Goal: Task Accomplishment & Management: Use online tool/utility

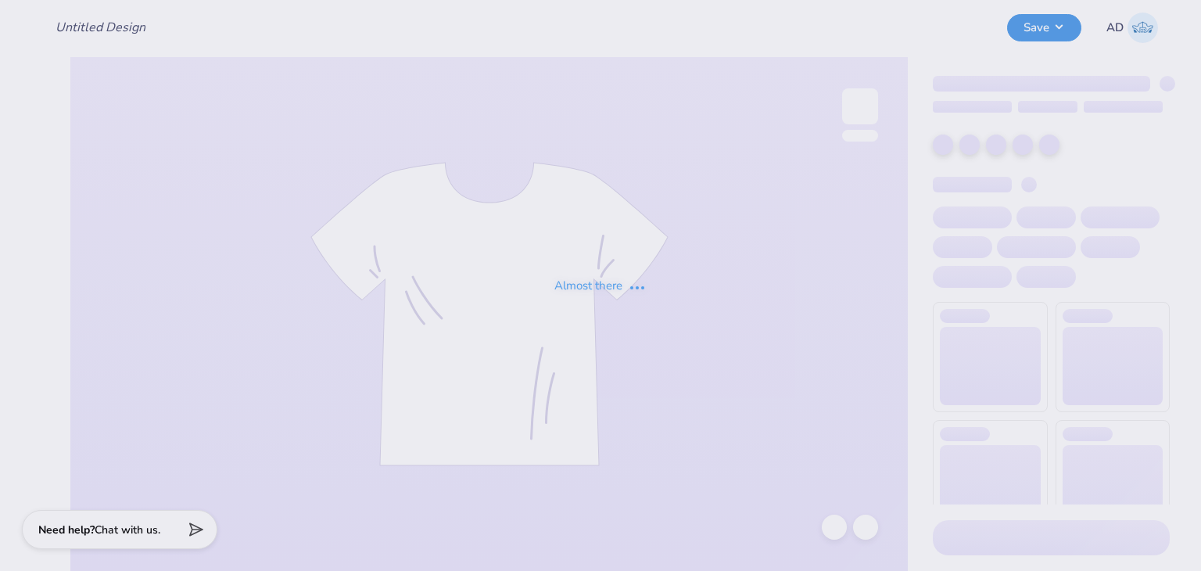
type input "V1 Hiking Club 2025"
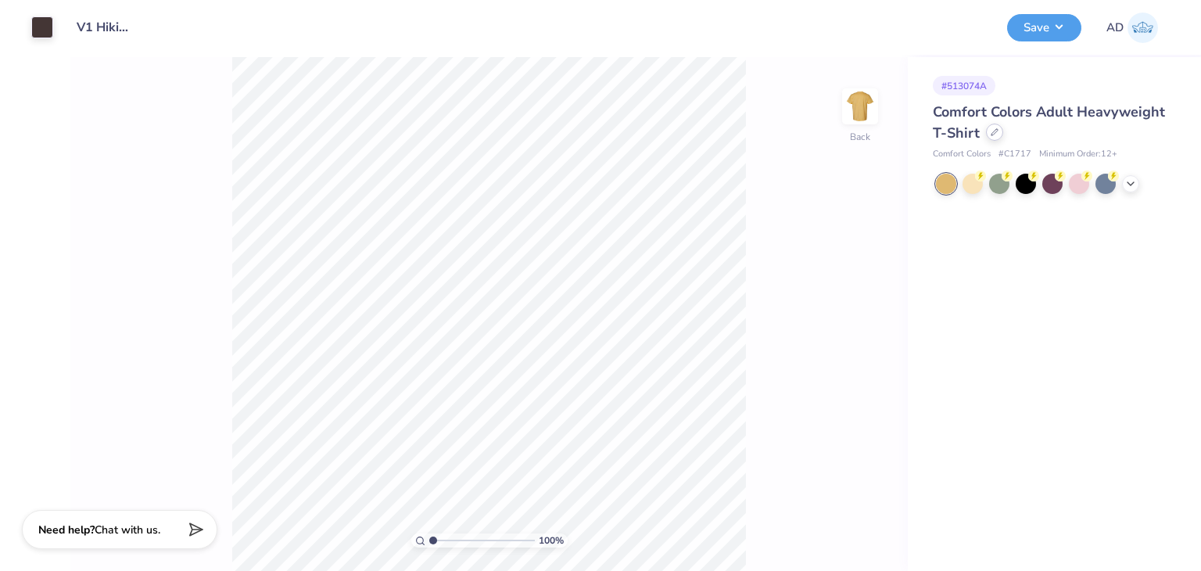
click at [995, 134] on icon at bounding box center [994, 132] width 8 height 8
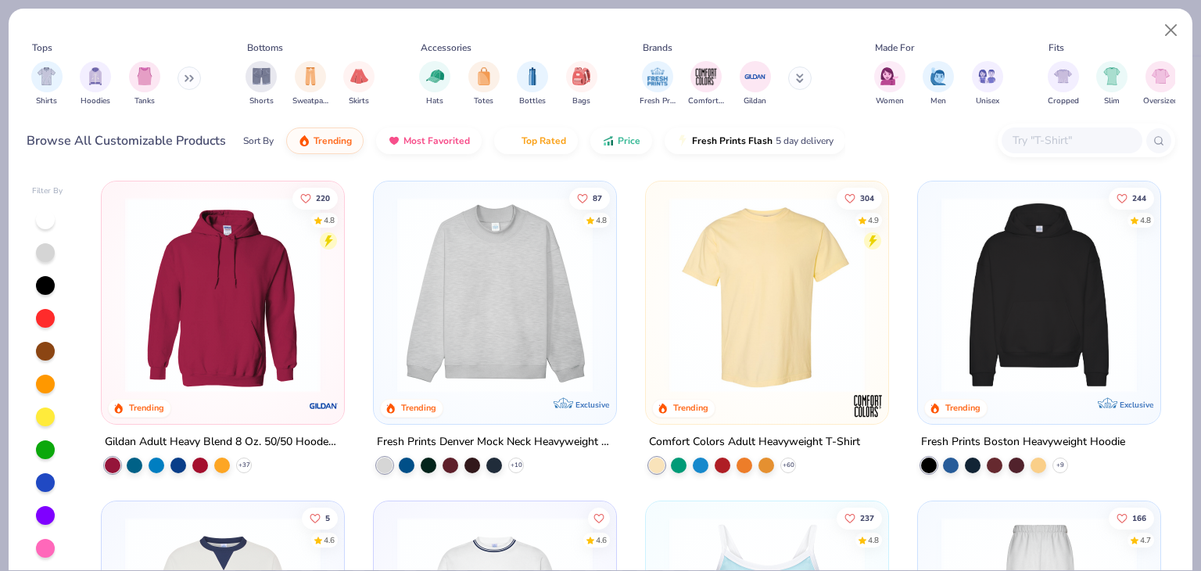
click at [1051, 128] on div at bounding box center [1071, 140] width 141 height 26
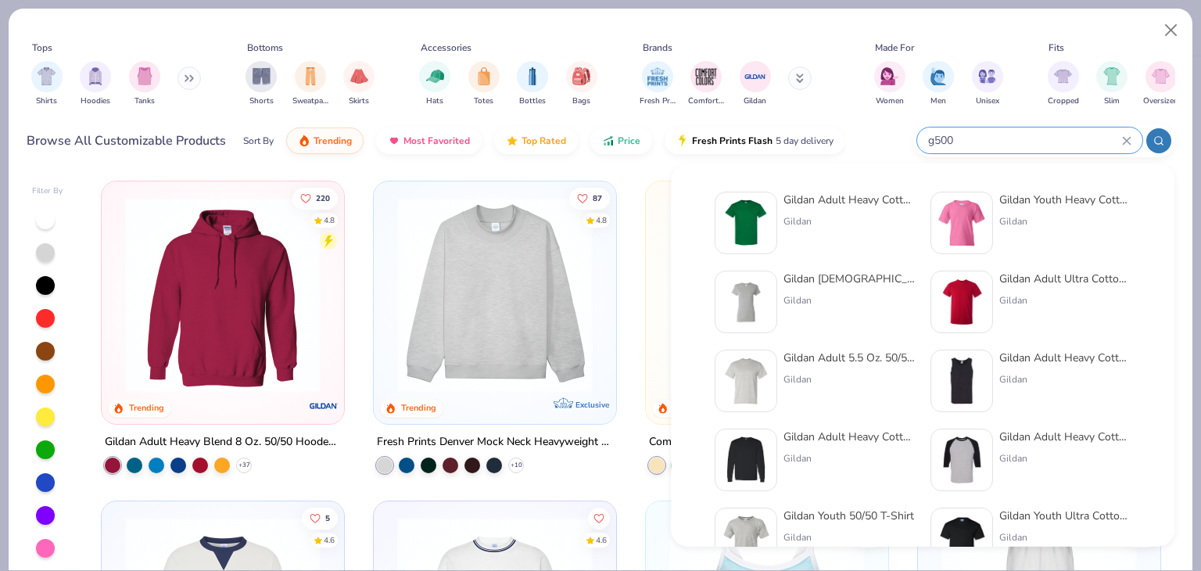
type input "g500"
click at [864, 198] on div "Gildan Adult Heavy Cotton T-Shirt" at bounding box center [848, 200] width 131 height 16
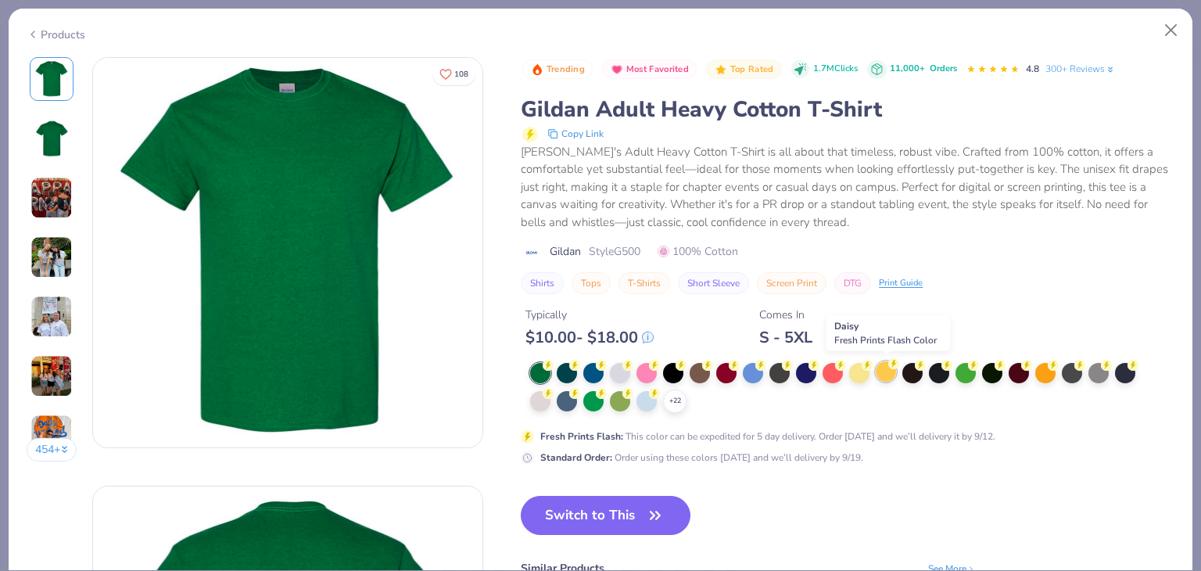
click at [890, 368] on div at bounding box center [885, 371] width 20 height 20
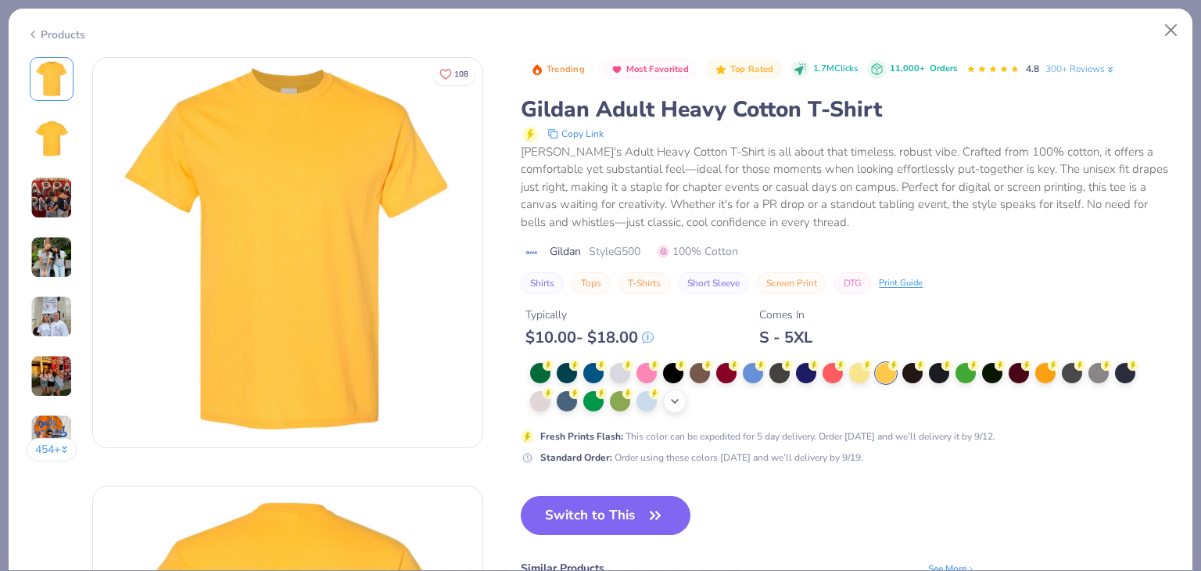
click at [681, 399] on icon at bounding box center [674, 401] width 13 height 13
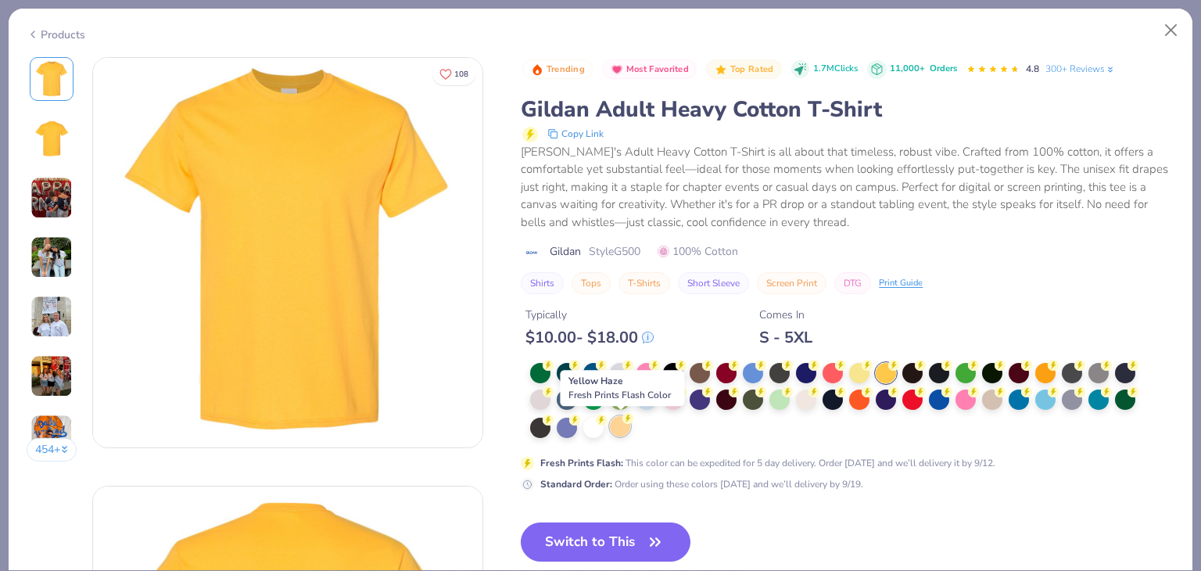
click at [616, 424] on div at bounding box center [620, 426] width 20 height 20
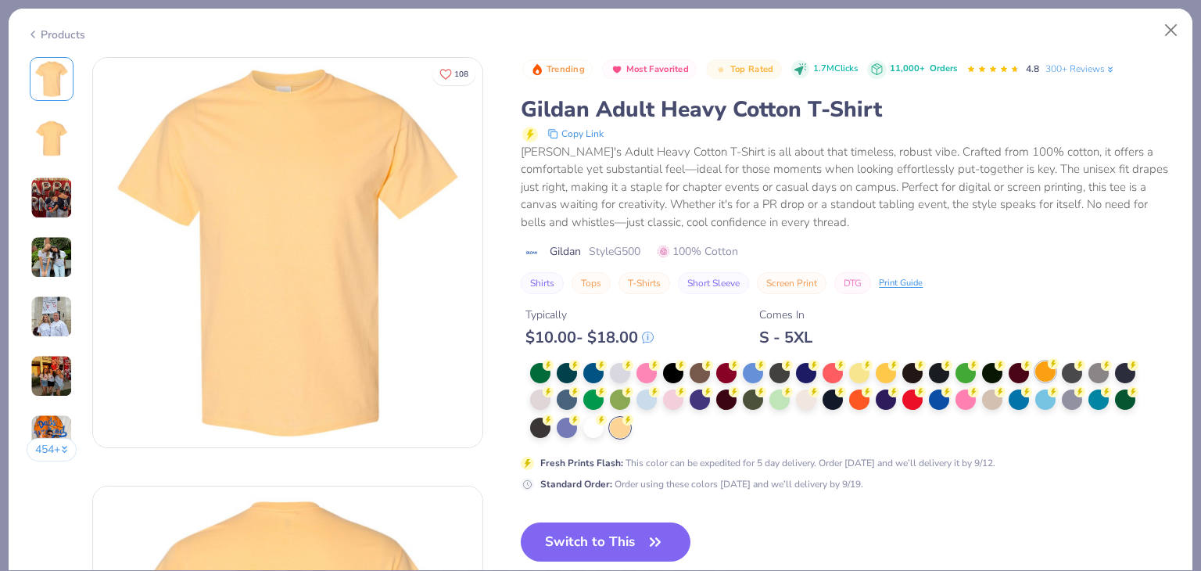
click at [1044, 369] on div at bounding box center [1045, 371] width 20 height 20
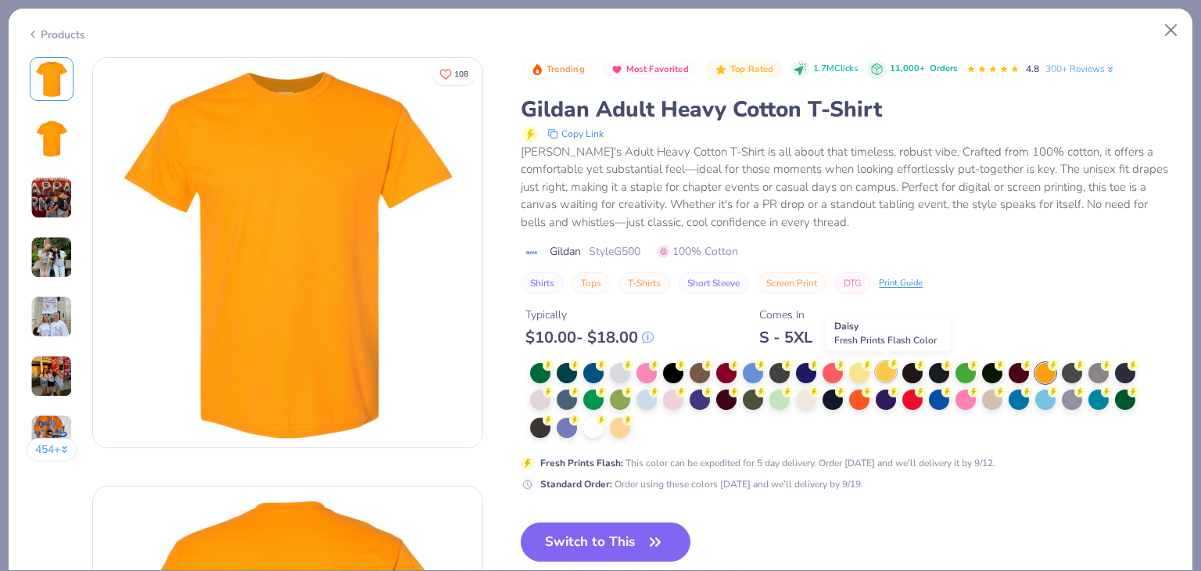
click at [891, 371] on div at bounding box center [885, 371] width 20 height 20
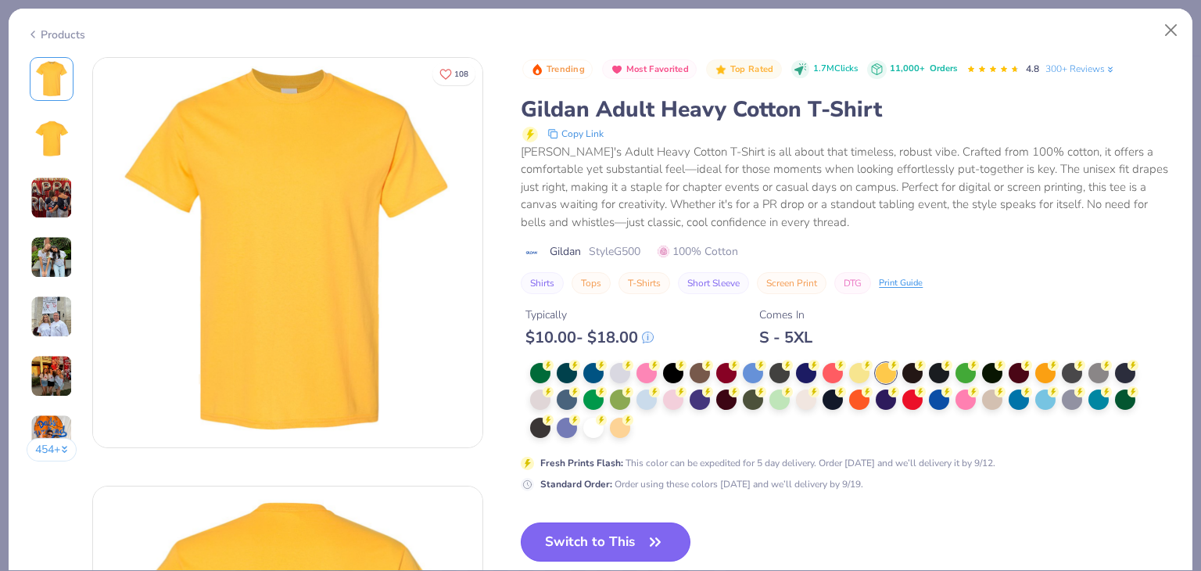
click at [670, 540] on button "Switch to This" at bounding box center [606, 541] width 170 height 39
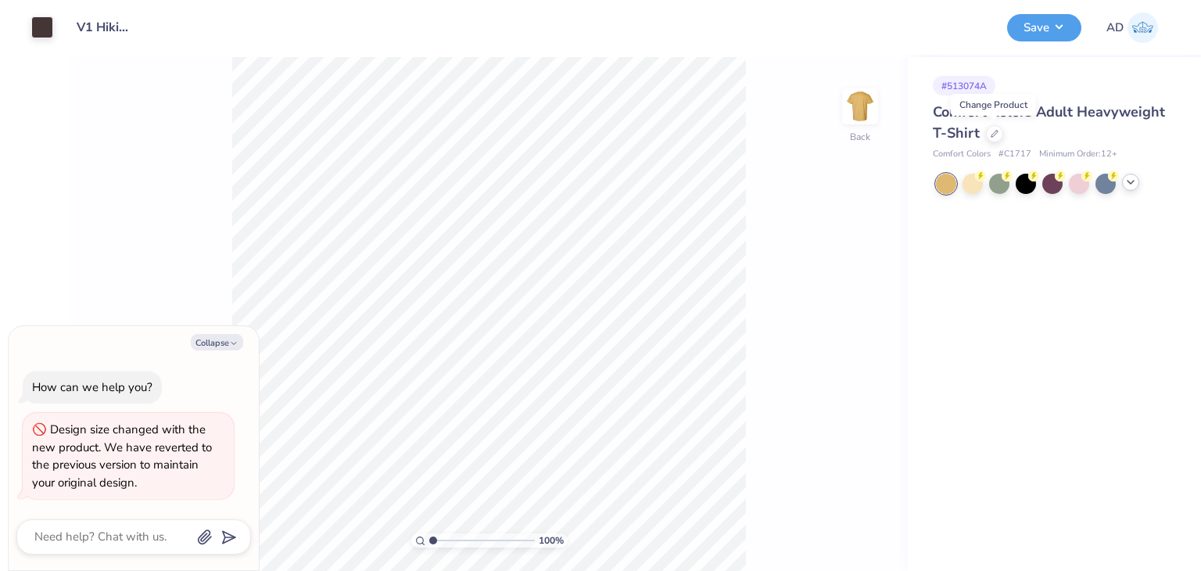
click at [1129, 184] on icon at bounding box center [1130, 182] width 13 height 13
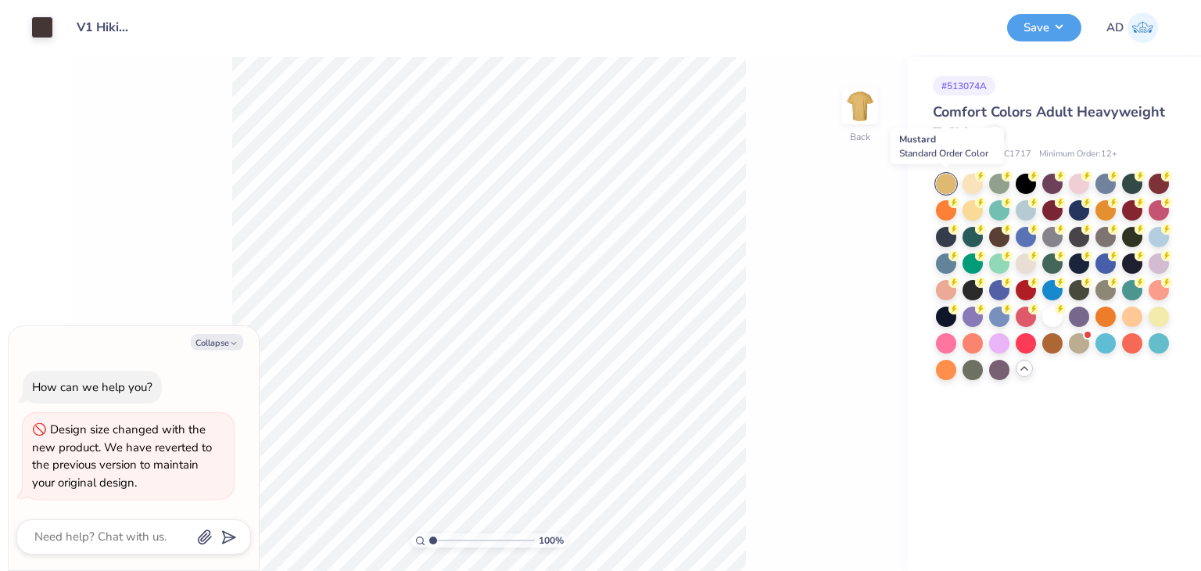
click at [943, 186] on div at bounding box center [946, 184] width 20 height 20
click at [993, 138] on div at bounding box center [994, 132] width 17 height 17
type textarea "x"
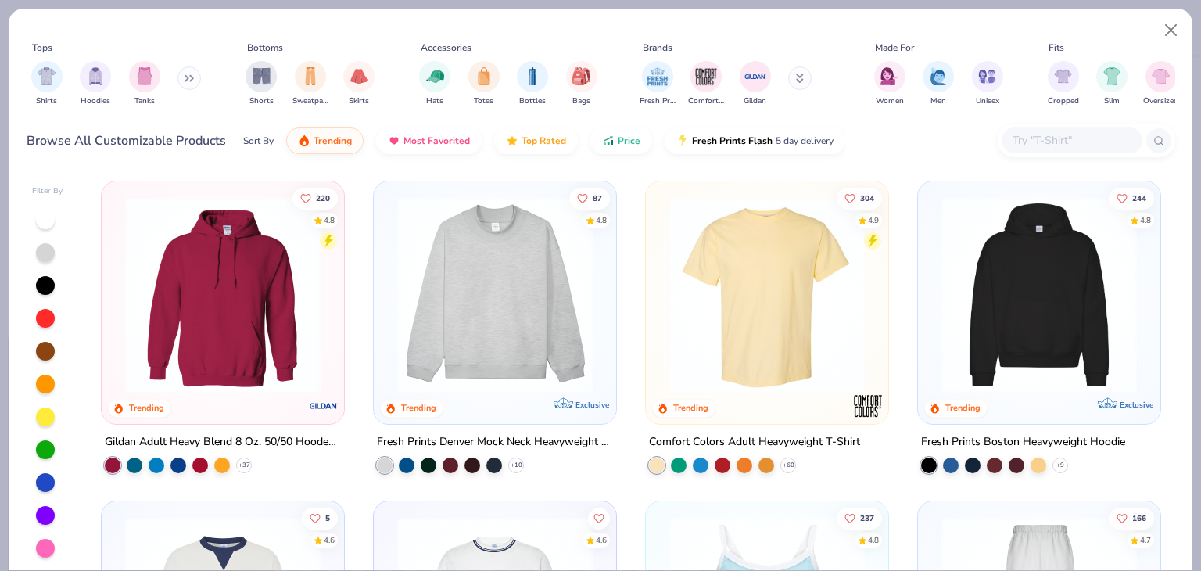
click at [1065, 150] on div at bounding box center [1071, 140] width 141 height 26
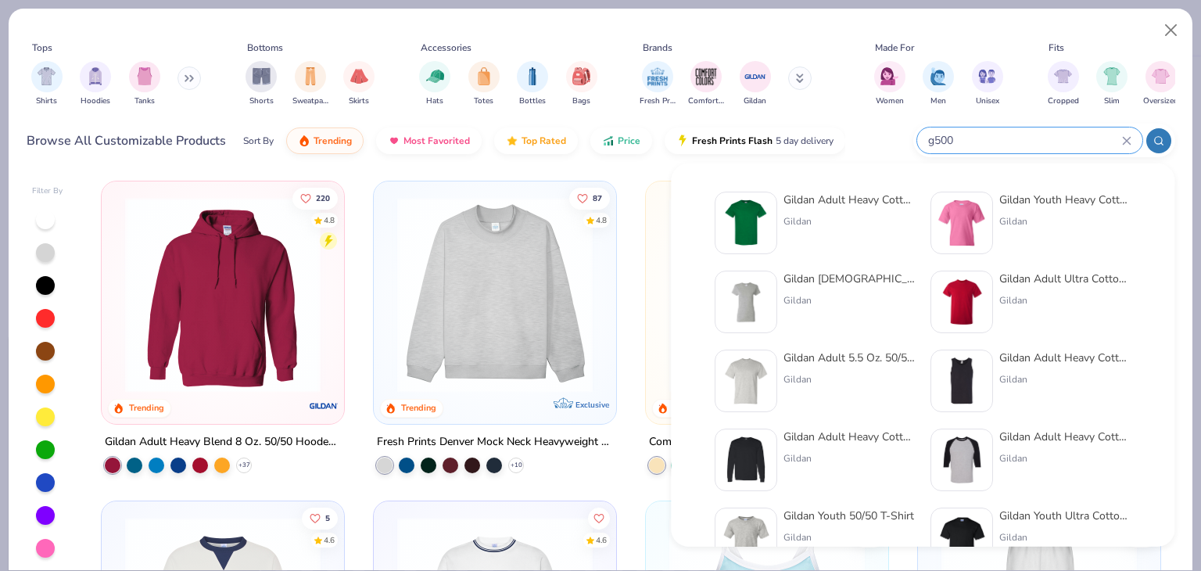
type input "g500"
click at [850, 205] on div "Gildan Adult Heavy Cotton T-Shirt" at bounding box center [848, 200] width 131 height 16
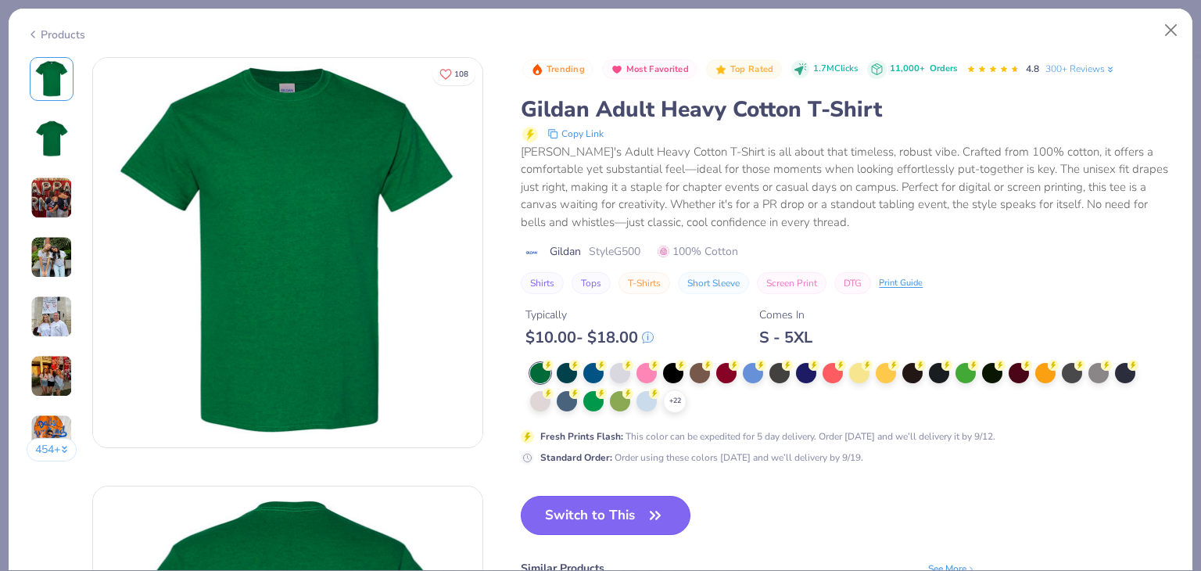
click at [625, 514] on button "Switch to This" at bounding box center [606, 515] width 170 height 39
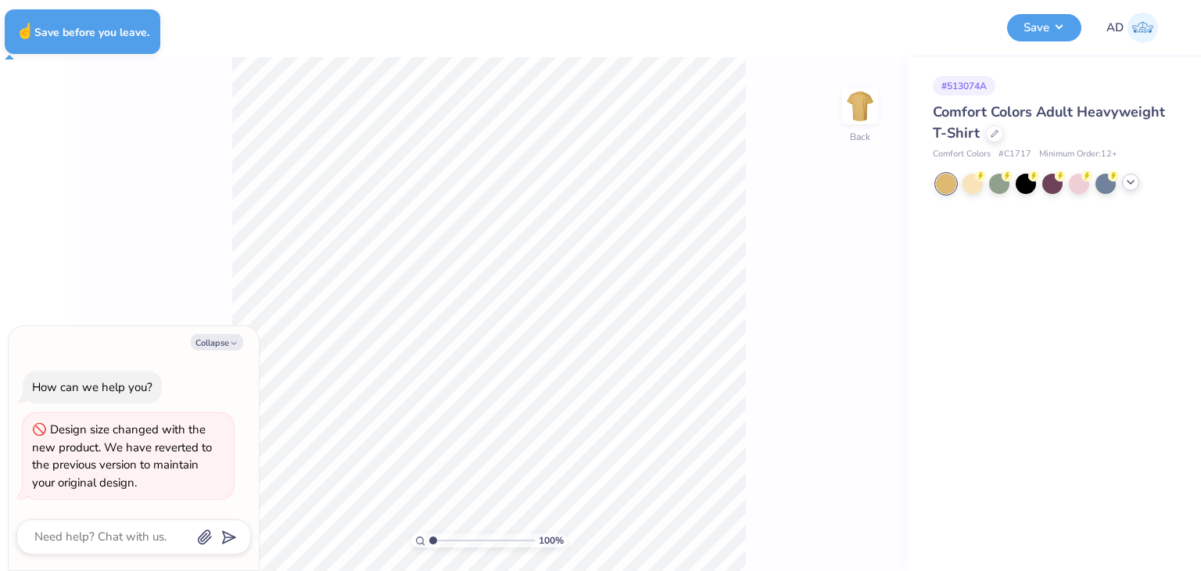
type textarea "x"
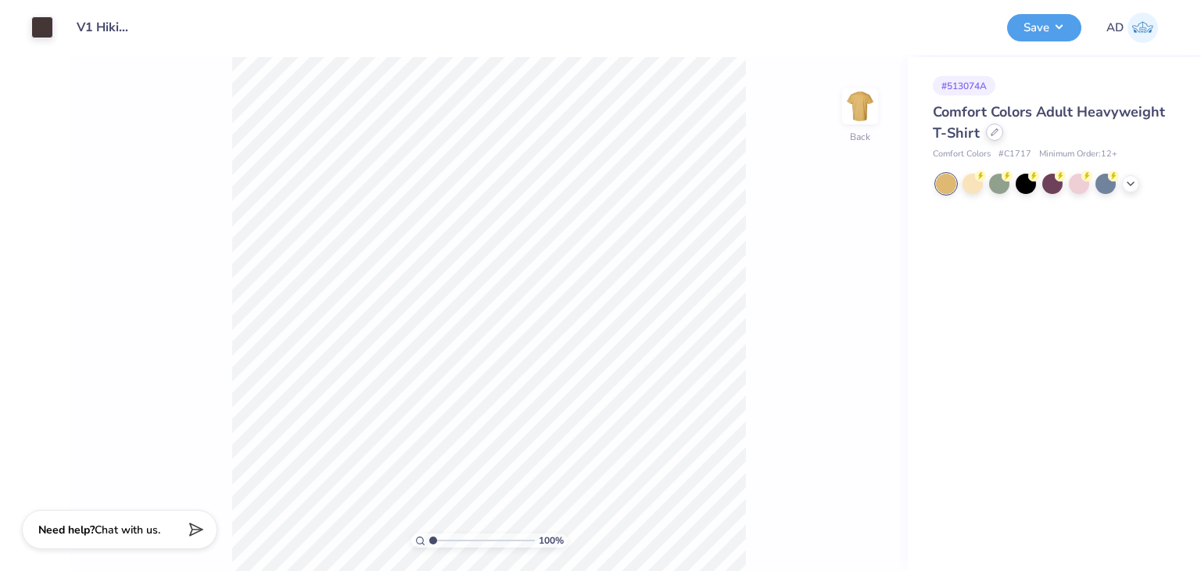
click at [997, 138] on div at bounding box center [994, 132] width 17 height 17
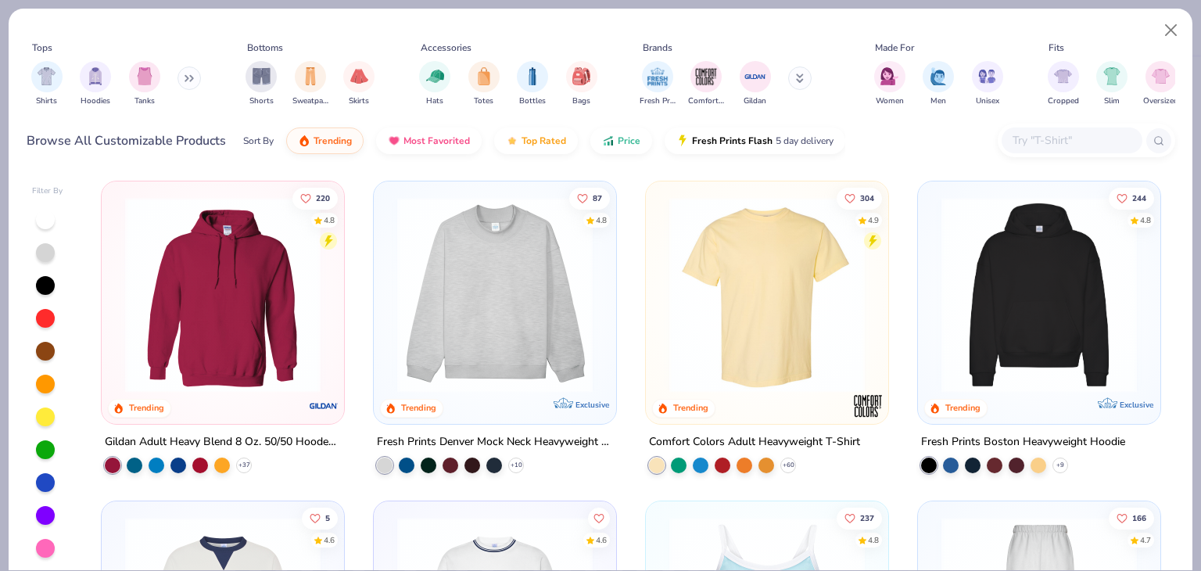
click at [1058, 141] on input "text" at bounding box center [1071, 140] width 120 height 18
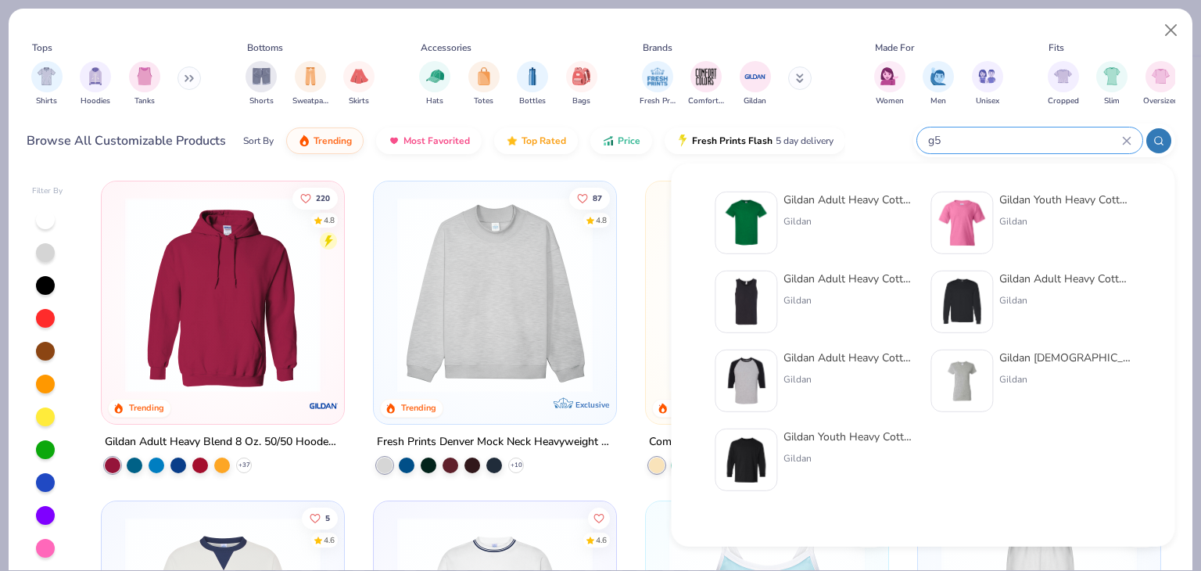
type input "g5"
click at [825, 199] on div "Gildan Adult Heavy Cotton T-Shirt" at bounding box center [848, 200] width 131 height 16
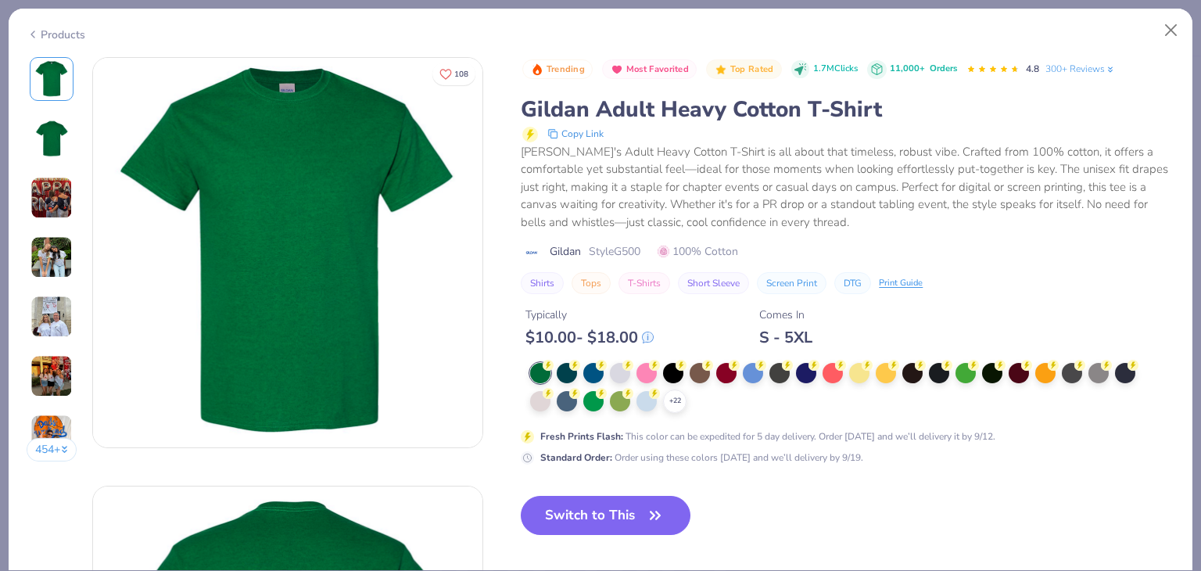
click at [887, 365] on div at bounding box center [885, 373] width 20 height 20
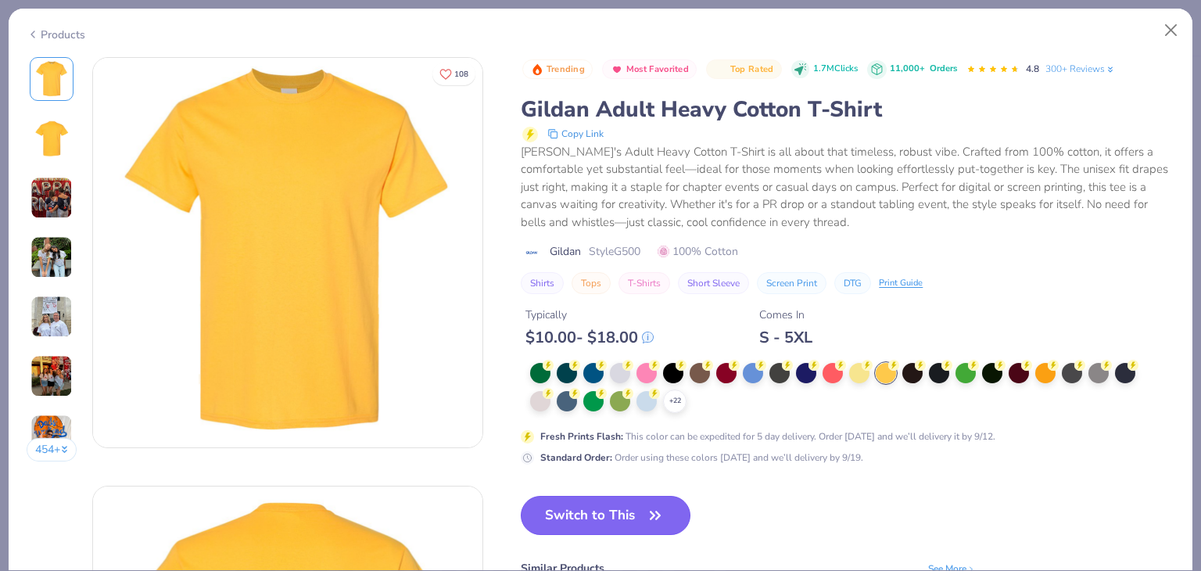
click at [631, 503] on button "Switch to This" at bounding box center [606, 515] width 170 height 39
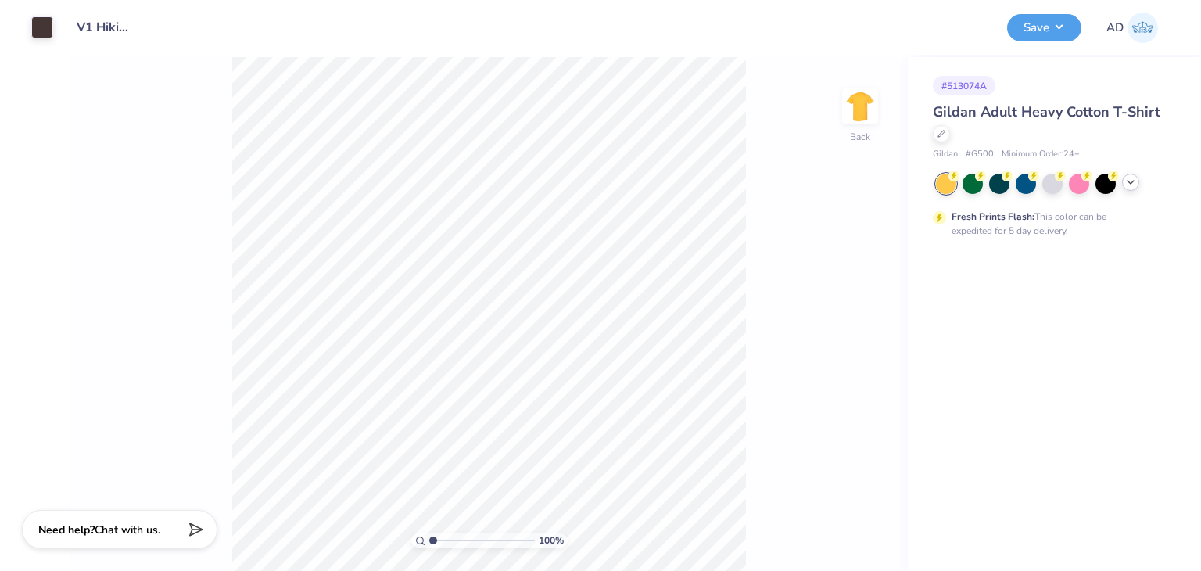
click at [1131, 187] on icon at bounding box center [1130, 182] width 13 height 13
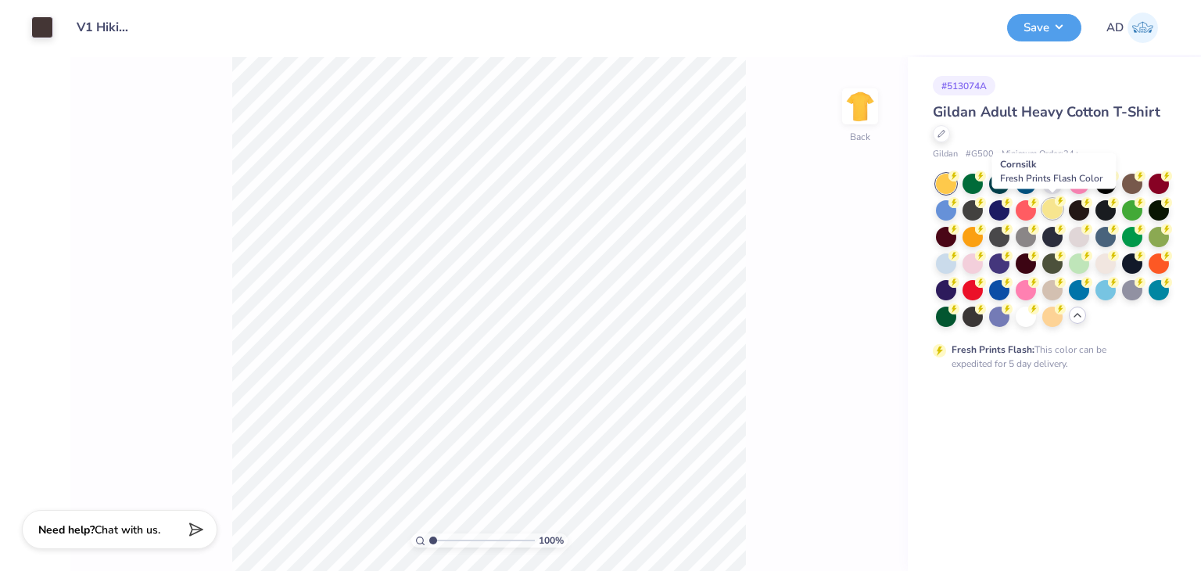
click at [1056, 211] on div at bounding box center [1052, 209] width 20 height 20
click at [1058, 316] on div at bounding box center [1052, 315] width 20 height 20
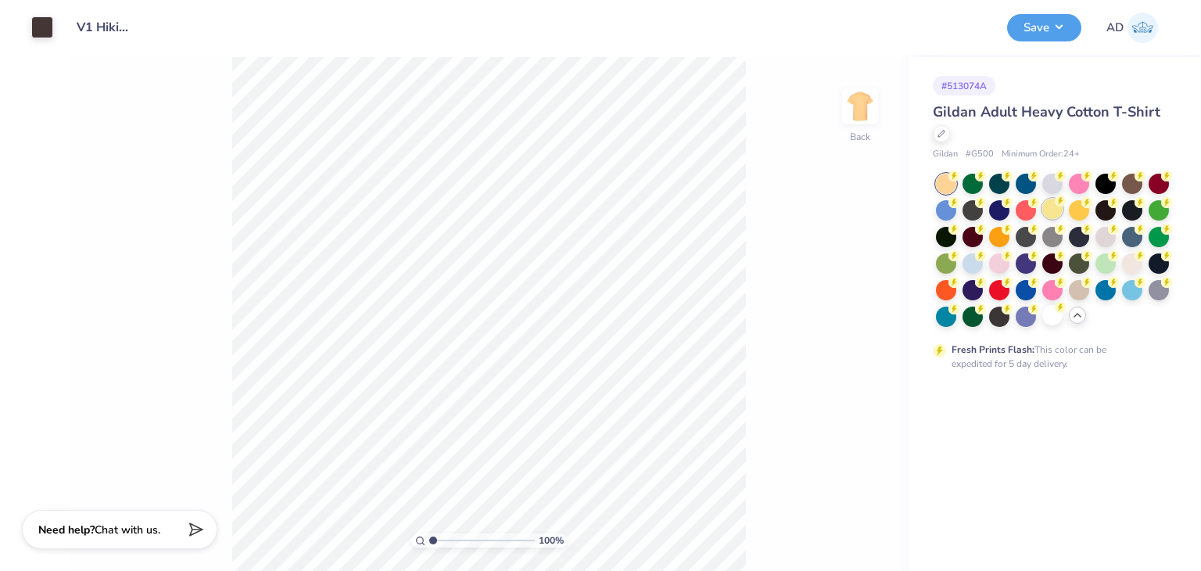
click at [1054, 209] on div at bounding box center [1052, 209] width 20 height 20
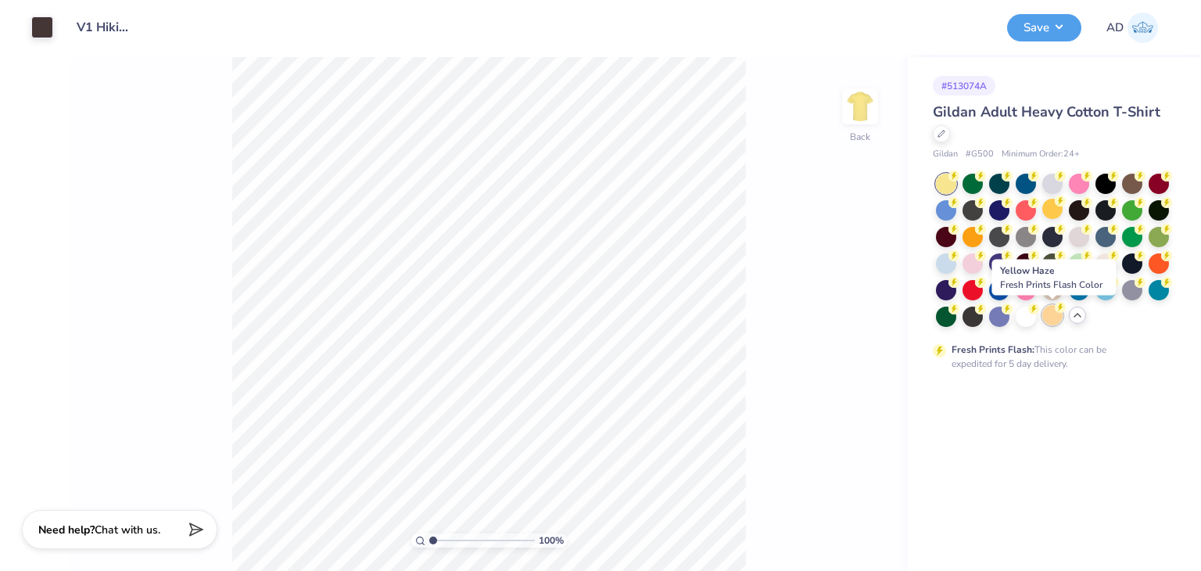
click at [1049, 313] on div at bounding box center [1052, 315] width 20 height 20
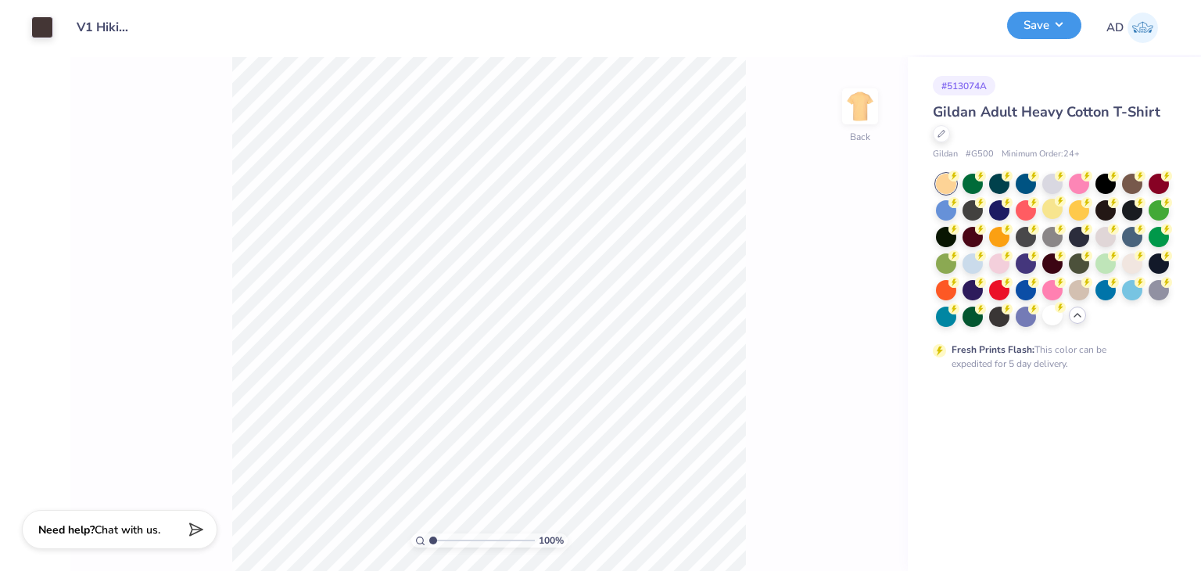
click at [1057, 31] on button "Save" at bounding box center [1044, 25] width 74 height 27
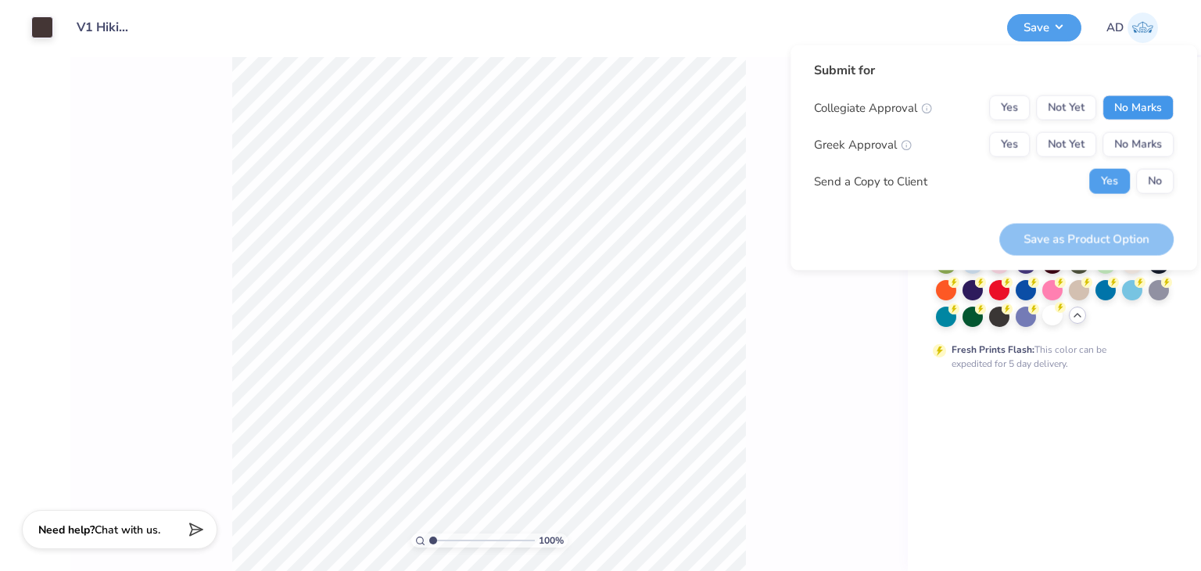
click at [1138, 98] on button "No Marks" at bounding box center [1137, 107] width 71 height 25
click at [1141, 136] on button "No Marks" at bounding box center [1137, 144] width 71 height 25
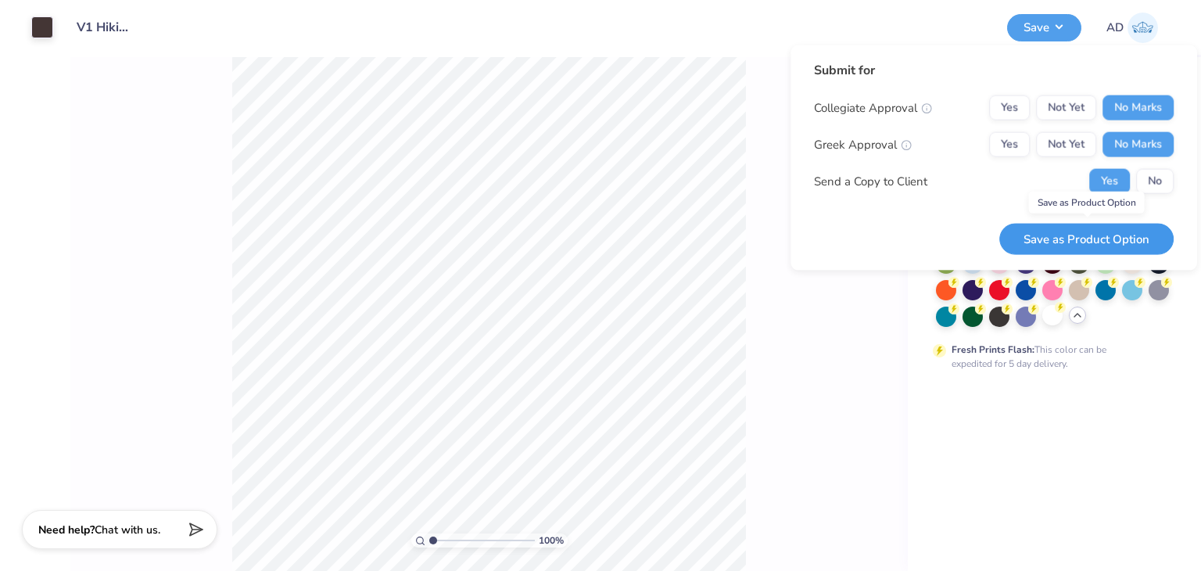
click at [1112, 230] on button "Save as Product Option" at bounding box center [1086, 239] width 174 height 32
